Goal: Consume media (video, audio)

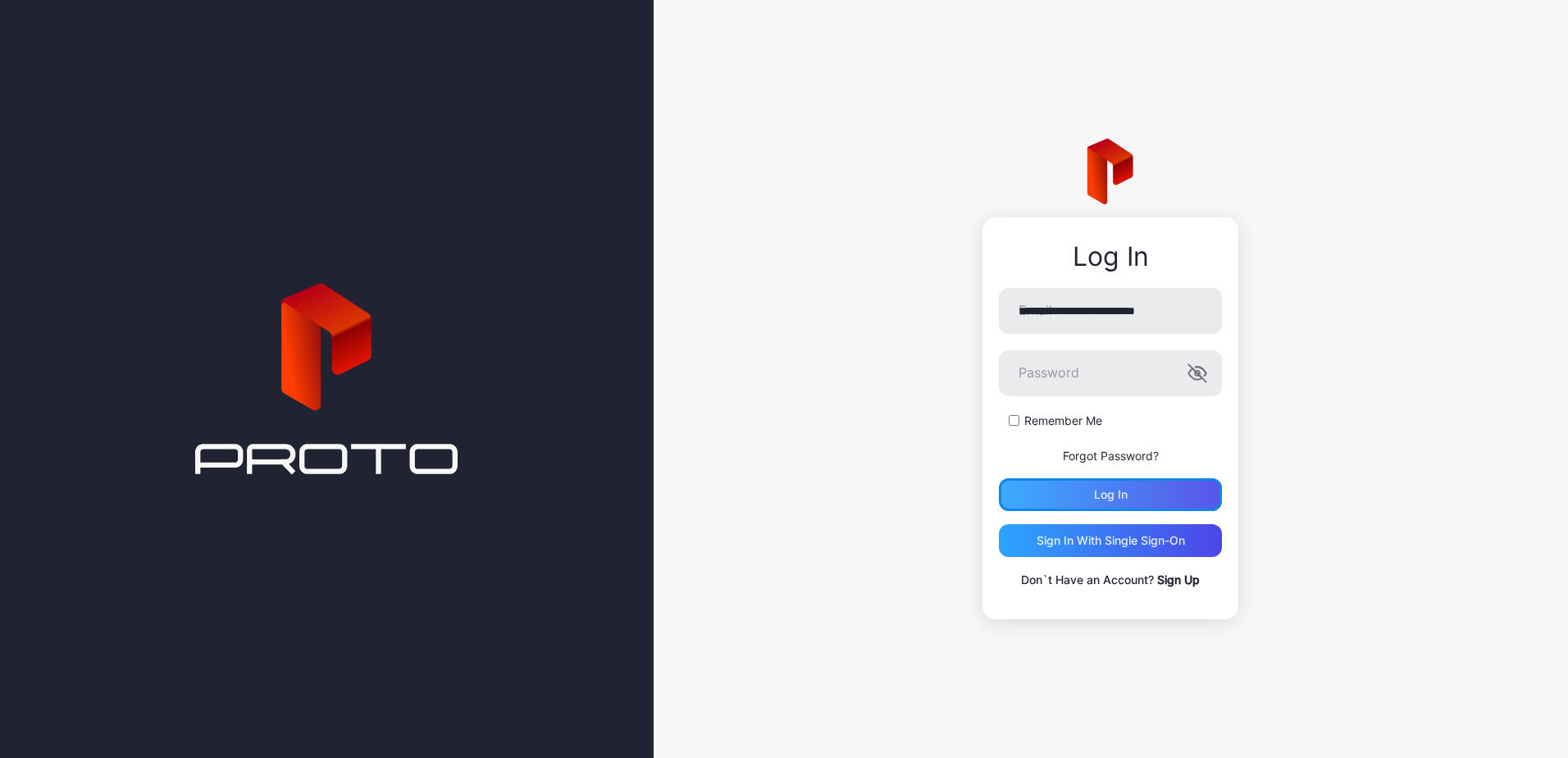
click at [1129, 491] on div "Log in" at bounding box center [1111, 495] width 223 height 33
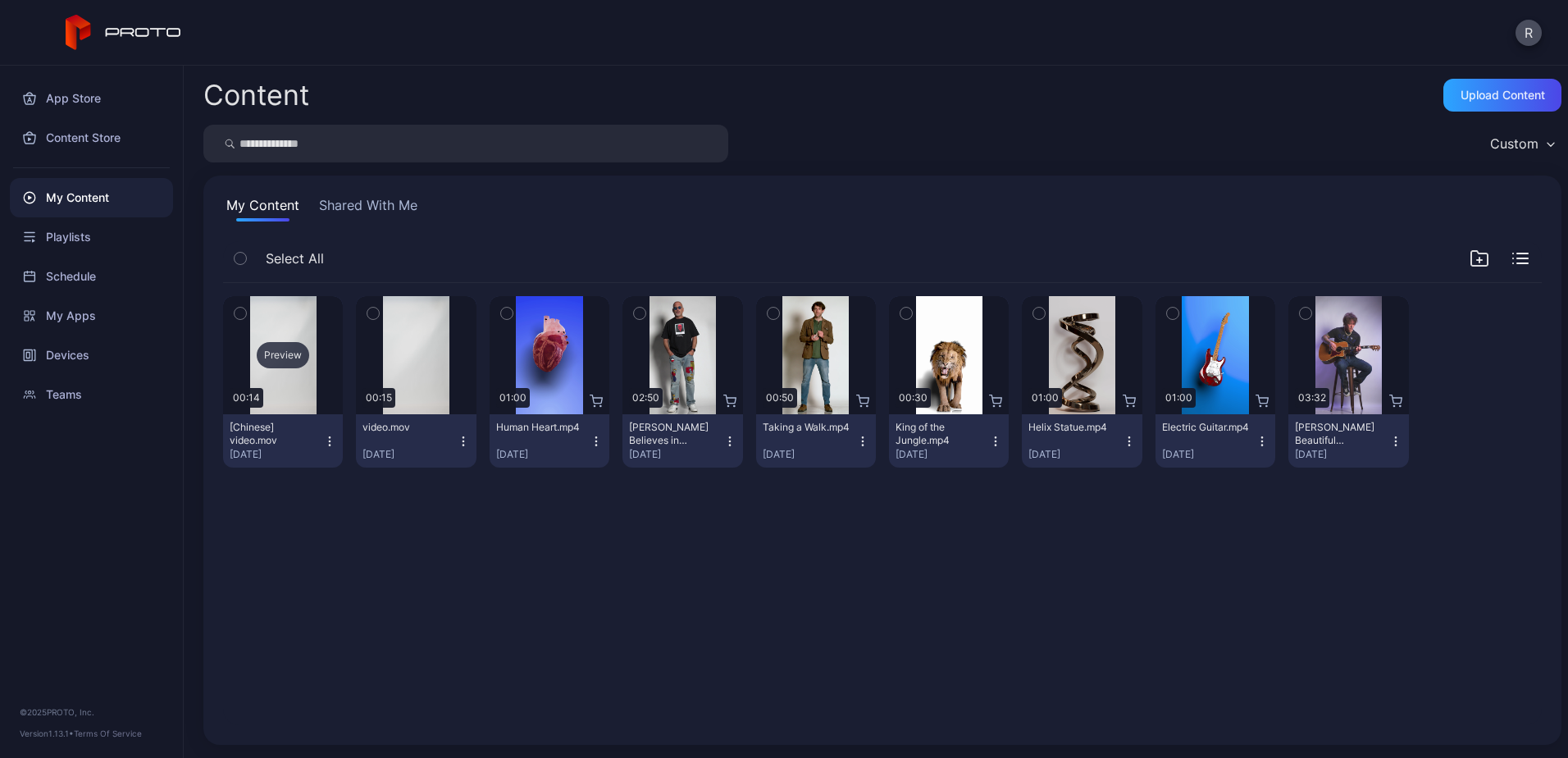
click at [287, 400] on div "Preview" at bounding box center [283, 355] width 120 height 118
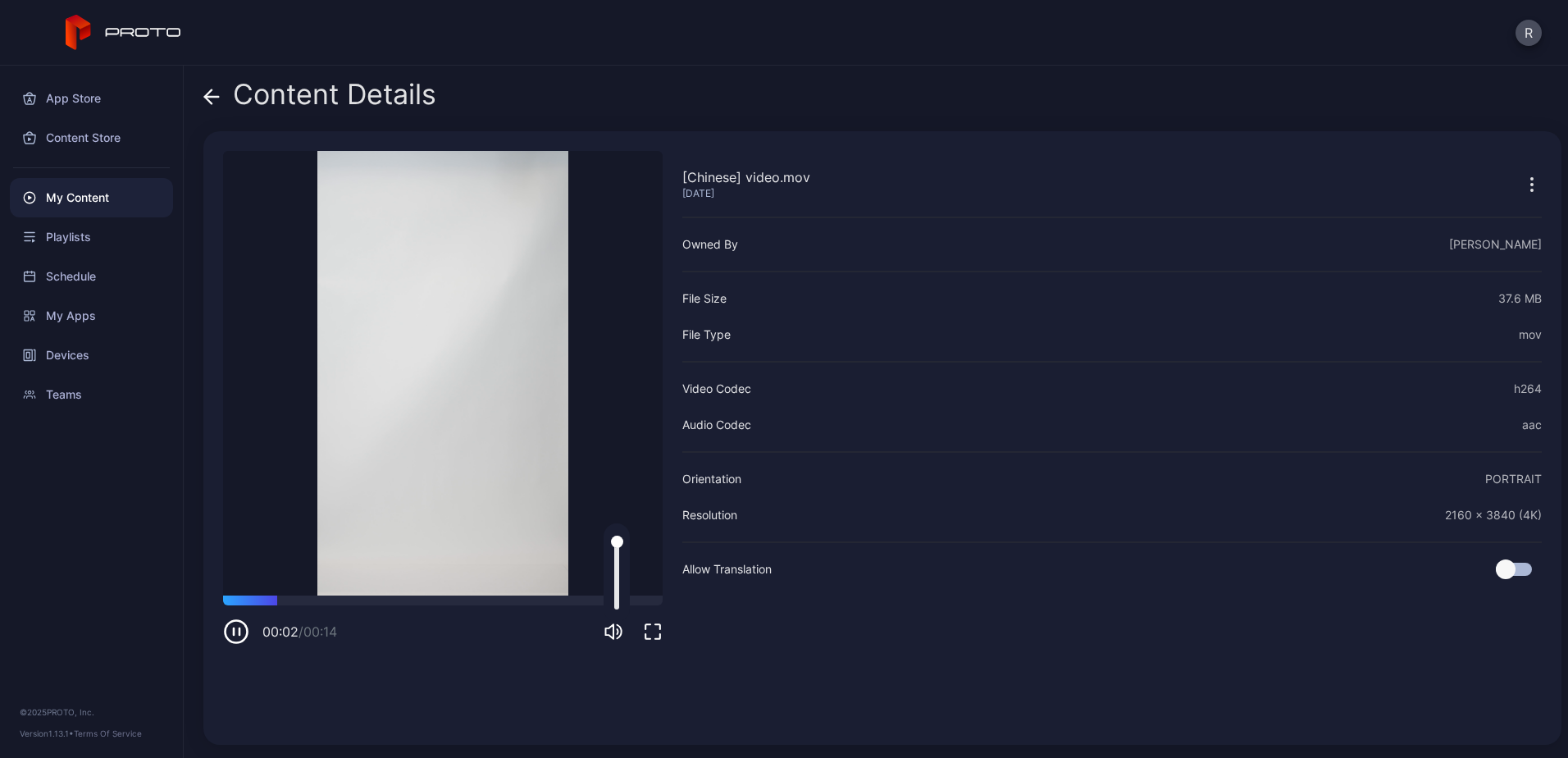
click at [615, 632] on icon "button" at bounding box center [613, 631] width 20 height 20
drag, startPoint x: 312, startPoint y: 600, endPoint x: 390, endPoint y: 601, distance: 78.0
click at [390, 601] on div at bounding box center [443, 601] width 439 height 10
drag, startPoint x: 412, startPoint y: 599, endPoint x: 565, endPoint y: 607, distance: 153.2
click at [565, 607] on div "00:11 / 00:14" at bounding box center [443, 621] width 439 height 49
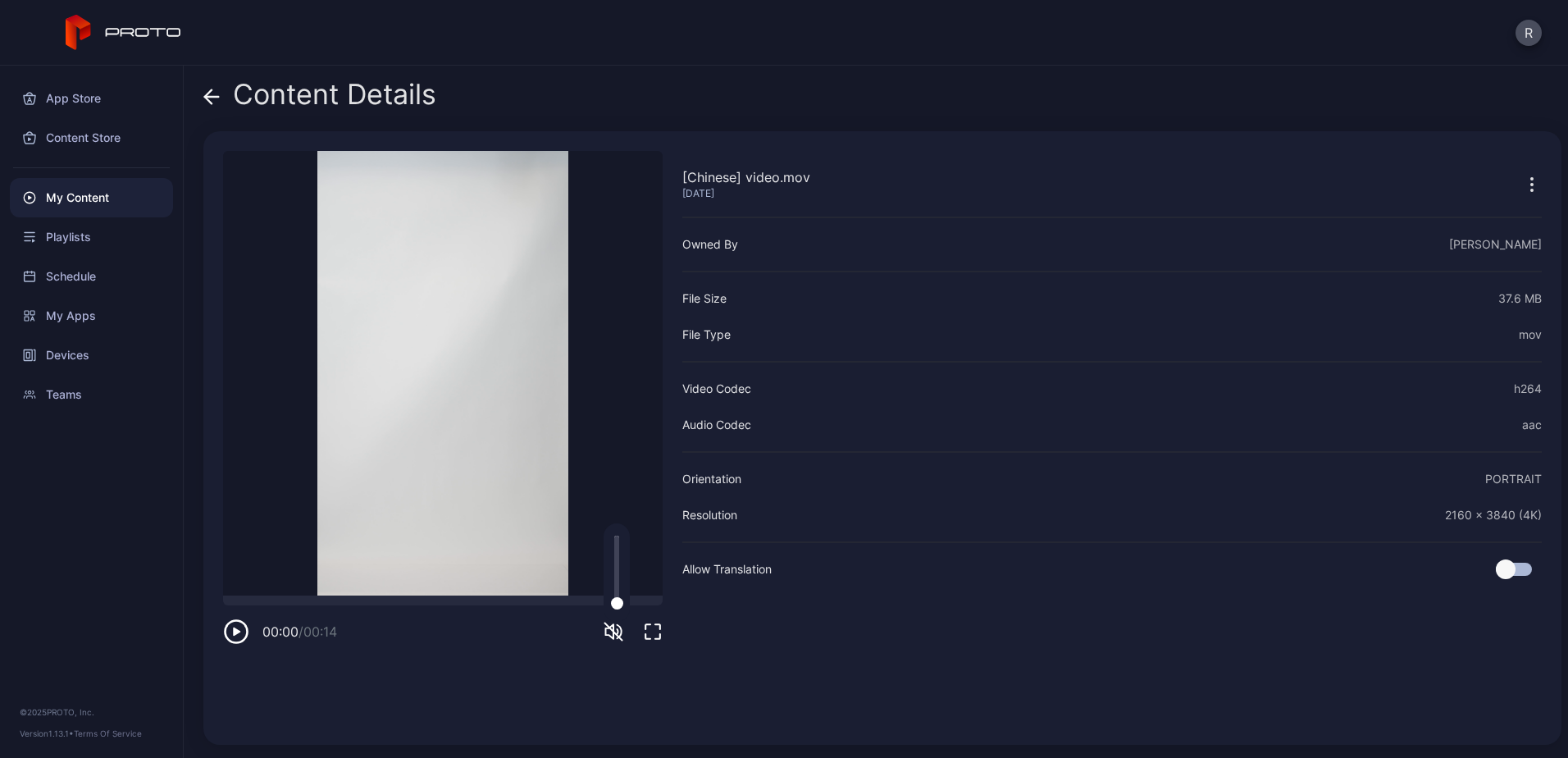
drag, startPoint x: 590, startPoint y: 602, endPoint x: 160, endPoint y: 592, distance: 430.1
click at [160, 592] on div "App Store Content Store My Content Playlists Schedule My Apps Devices Teams © 2…" at bounding box center [784, 411] width 1568 height 692
drag, startPoint x: 325, startPoint y: 600, endPoint x: 163, endPoint y: 603, distance: 162.0
click at [165, 604] on div "App Store Content Store My Content Playlists Schedule My Apps Devices Teams © 2…" at bounding box center [784, 411] width 1568 height 692
click at [226, 634] on icon "button" at bounding box center [236, 632] width 26 height 26
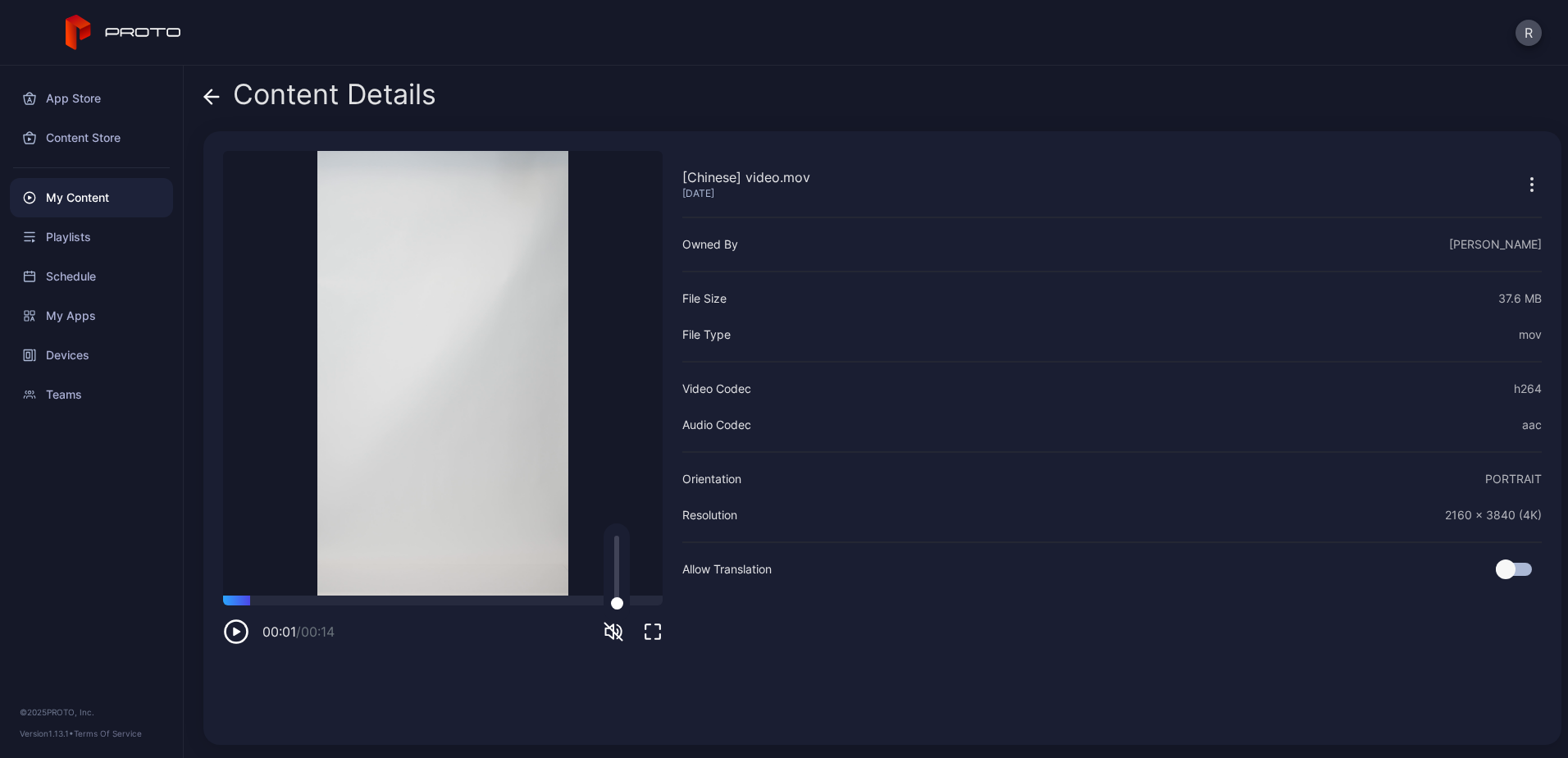
click at [618, 630] on icon "button" at bounding box center [618, 632] width 1 height 5
click at [237, 636] on icon "button" at bounding box center [236, 632] width 26 height 26
click at [234, 626] on icon "button" at bounding box center [236, 632] width 26 height 26
